Goal: Book appointment/travel/reservation

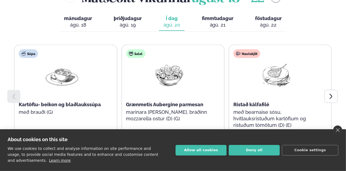
scroll to position [278, 0]
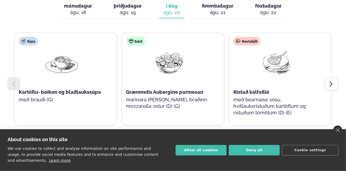
click at [333, 81] on icon at bounding box center [330, 84] width 7 height 7
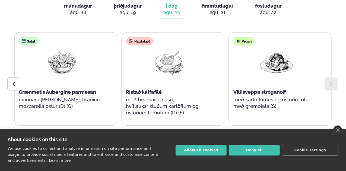
click at [13, 78] on div at bounding box center [13, 84] width 13 height 13
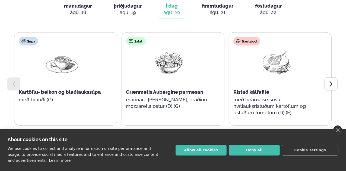
click at [334, 78] on div at bounding box center [330, 84] width 13 height 13
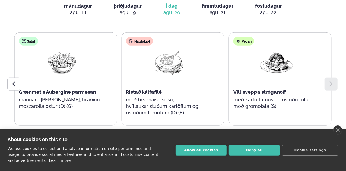
click at [15, 81] on icon at bounding box center [14, 84] width 7 height 7
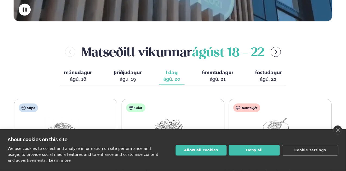
scroll to position [224, 0]
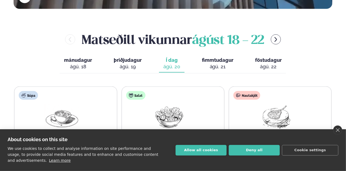
click at [215, 63] on div "ágú. 21" at bounding box center [217, 66] width 31 height 7
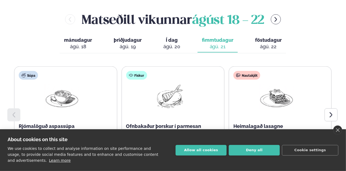
scroll to position [278, 0]
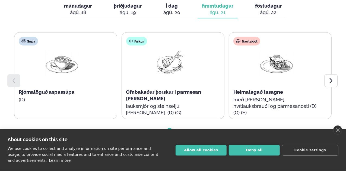
click at [333, 78] on icon at bounding box center [330, 81] width 7 height 7
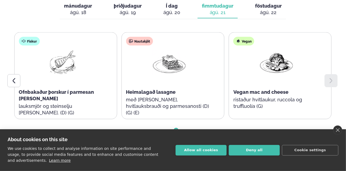
click at [13, 78] on icon at bounding box center [14, 81] width 7 height 7
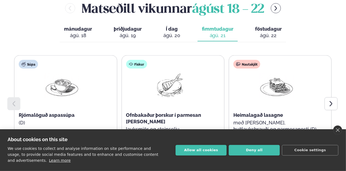
scroll to position [224, 0]
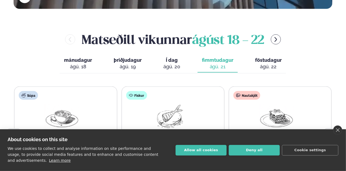
click at [265, 63] on div "ágú. 22" at bounding box center [268, 66] width 27 height 7
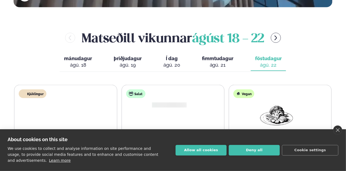
scroll to position [278, 0]
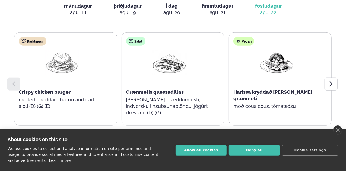
click at [331, 81] on icon at bounding box center [330, 84] width 7 height 7
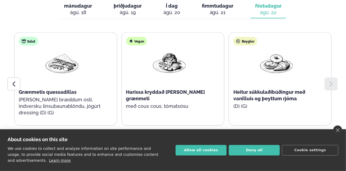
click at [17, 78] on div at bounding box center [13, 84] width 13 height 13
